Goal: Check status: Check status

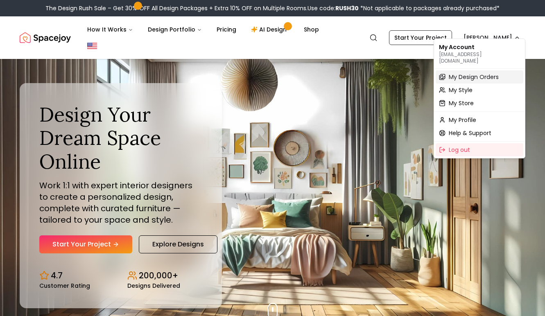
click at [496, 73] on span "My Design Orders" at bounding box center [473, 77] width 50 height 8
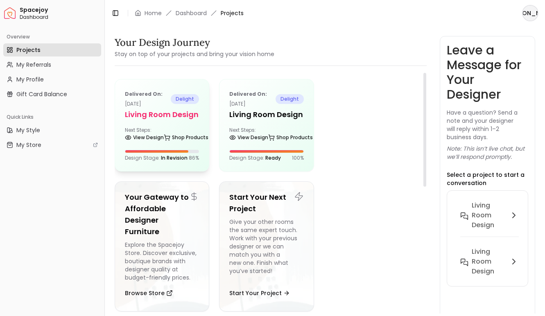
click at [185, 119] on h5 "Living Room design" at bounding box center [162, 114] width 74 height 11
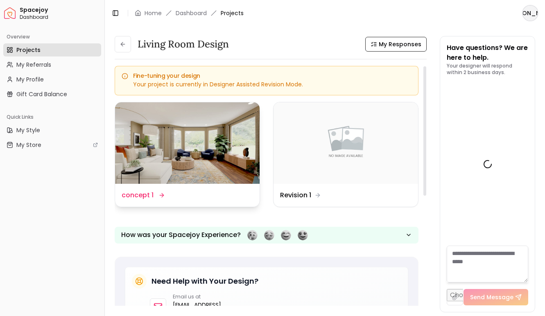
scroll to position [2486, 0]
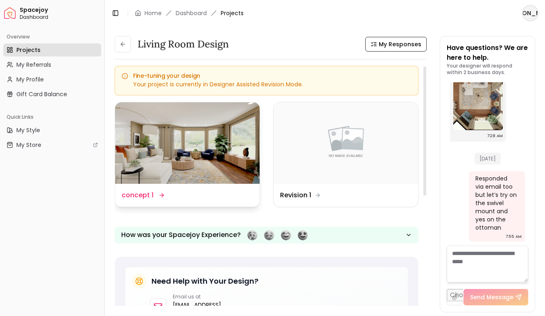
click at [183, 135] on img at bounding box center [187, 142] width 144 height 81
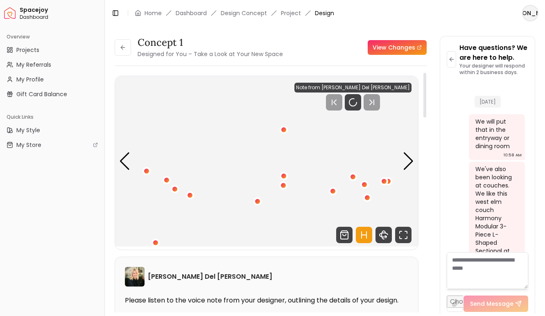
scroll to position [2479, 0]
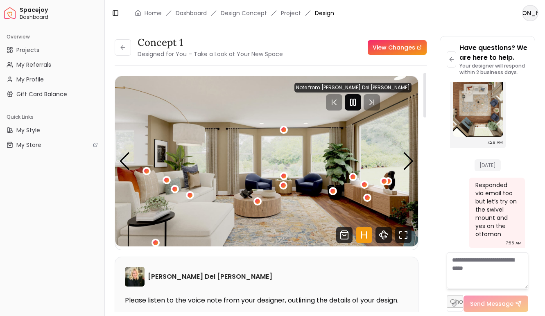
click at [358, 102] on icon "Pause" at bounding box center [353, 102] width 10 height 10
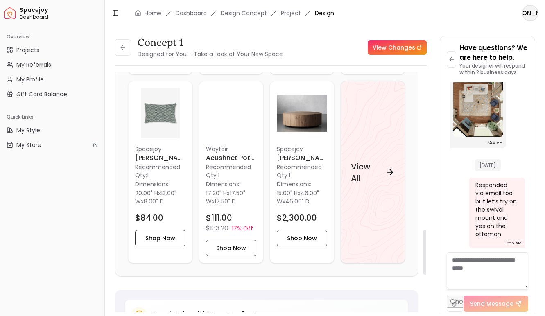
scroll to position [885, 0]
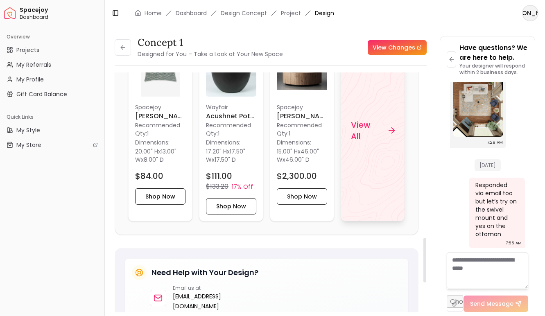
click at [364, 128] on h4 "View All" at bounding box center [366, 130] width 31 height 23
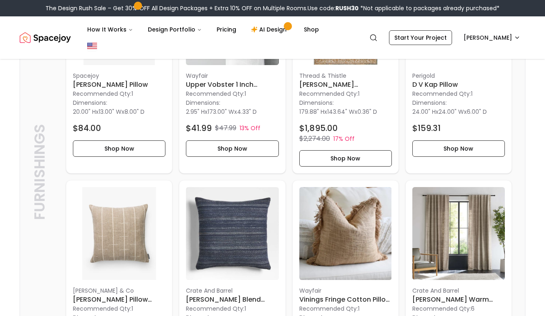
scroll to position [1292, 0]
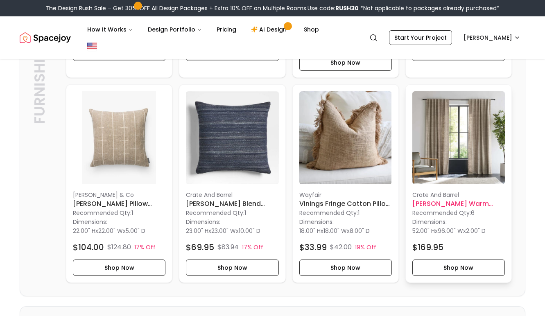
click at [432, 138] on img at bounding box center [458, 137] width 92 height 92
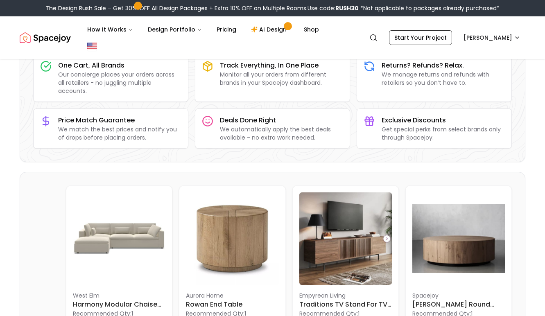
scroll to position [0, 0]
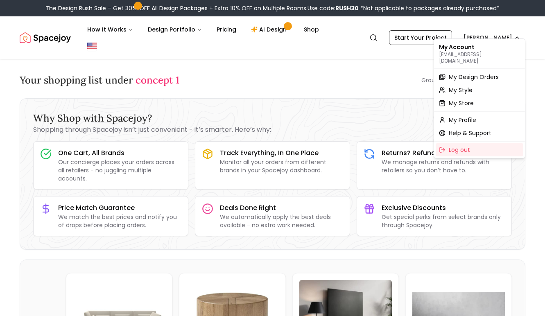
click at [490, 73] on span "My Design Orders" at bounding box center [473, 77] width 50 height 8
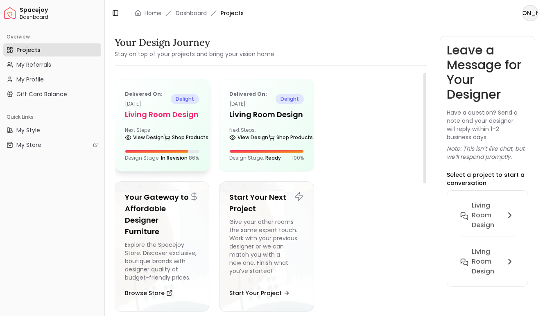
click at [183, 109] on h5 "Living Room design" at bounding box center [162, 114] width 74 height 11
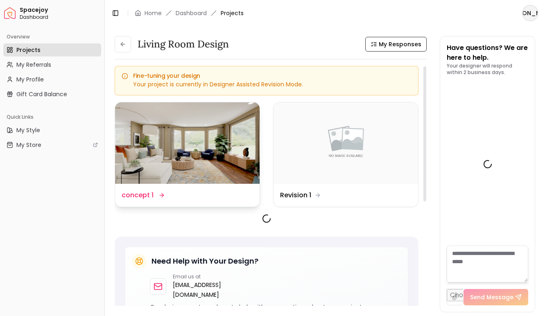
click at [183, 110] on img at bounding box center [187, 142] width 144 height 81
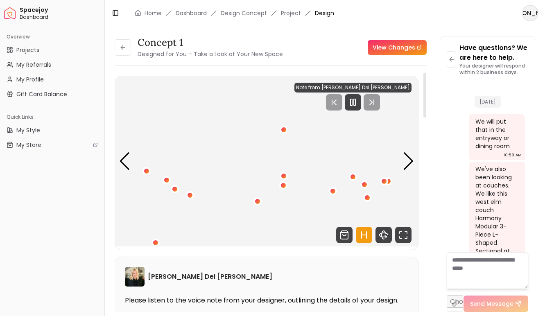
scroll to position [2479, 0]
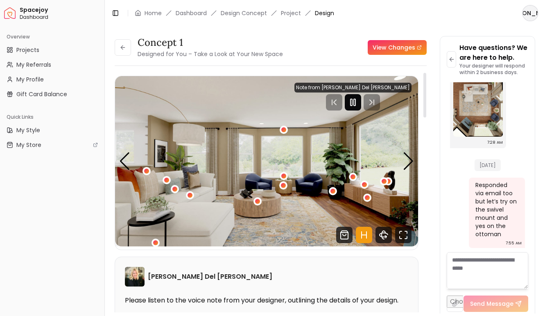
click at [358, 101] on icon "Pause" at bounding box center [353, 102] width 10 height 10
